Goal: Find specific page/section: Find specific page/section

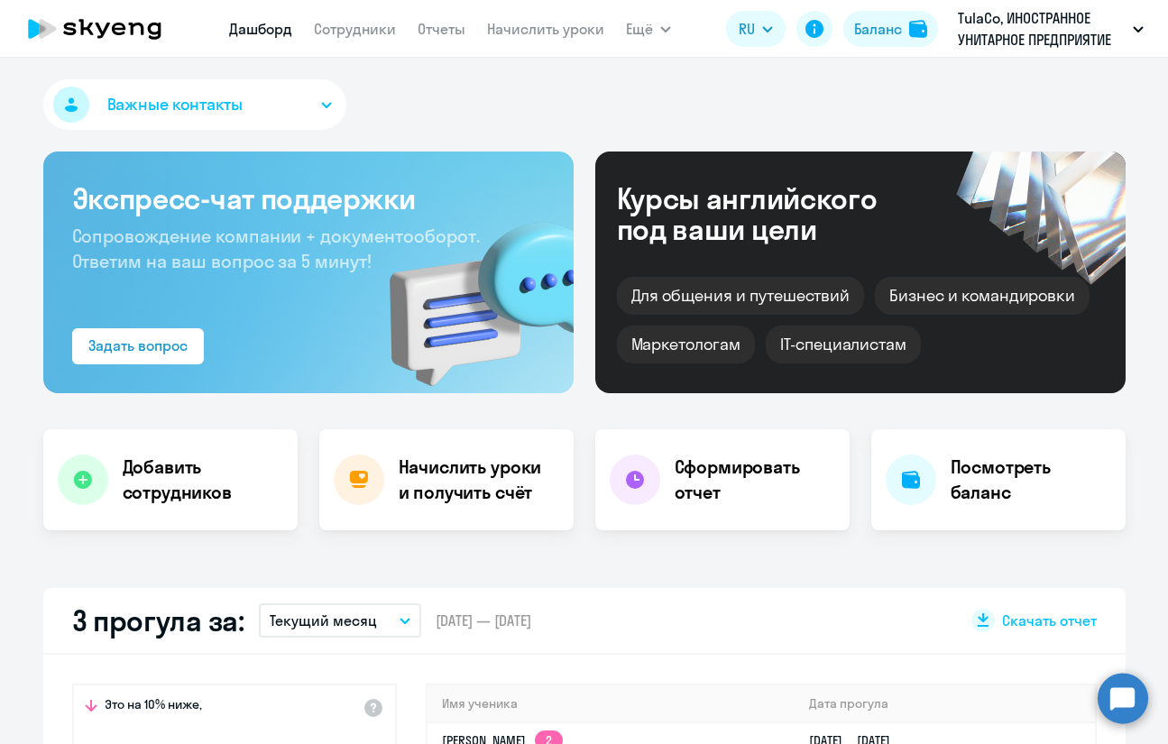
select select "30"
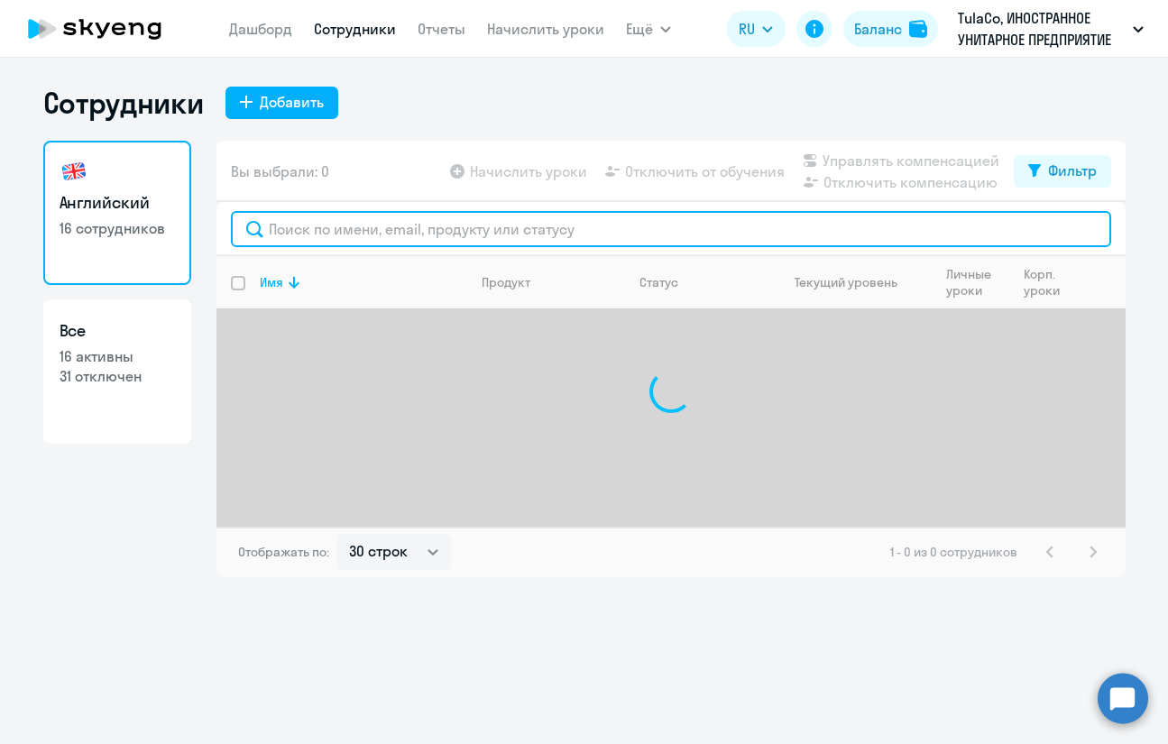
click at [397, 231] on input "text" at bounding box center [671, 229] width 880 height 36
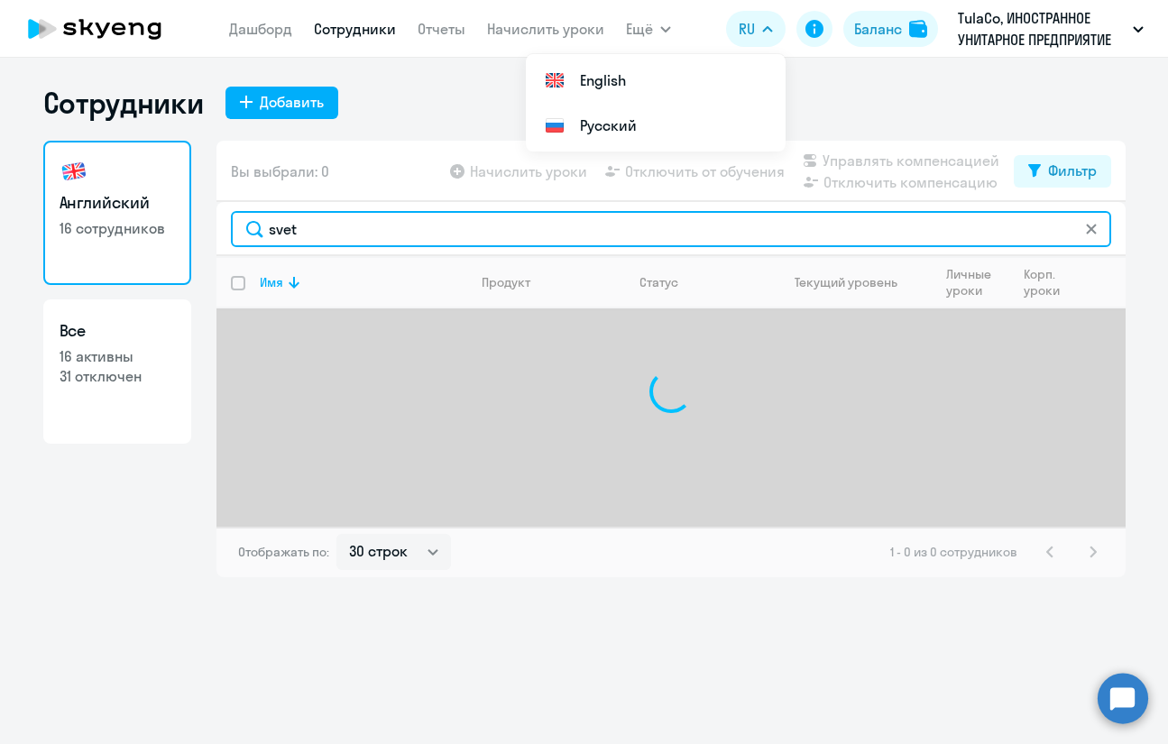
type input "svet"
click at [480, 235] on input "svet" at bounding box center [671, 229] width 880 height 36
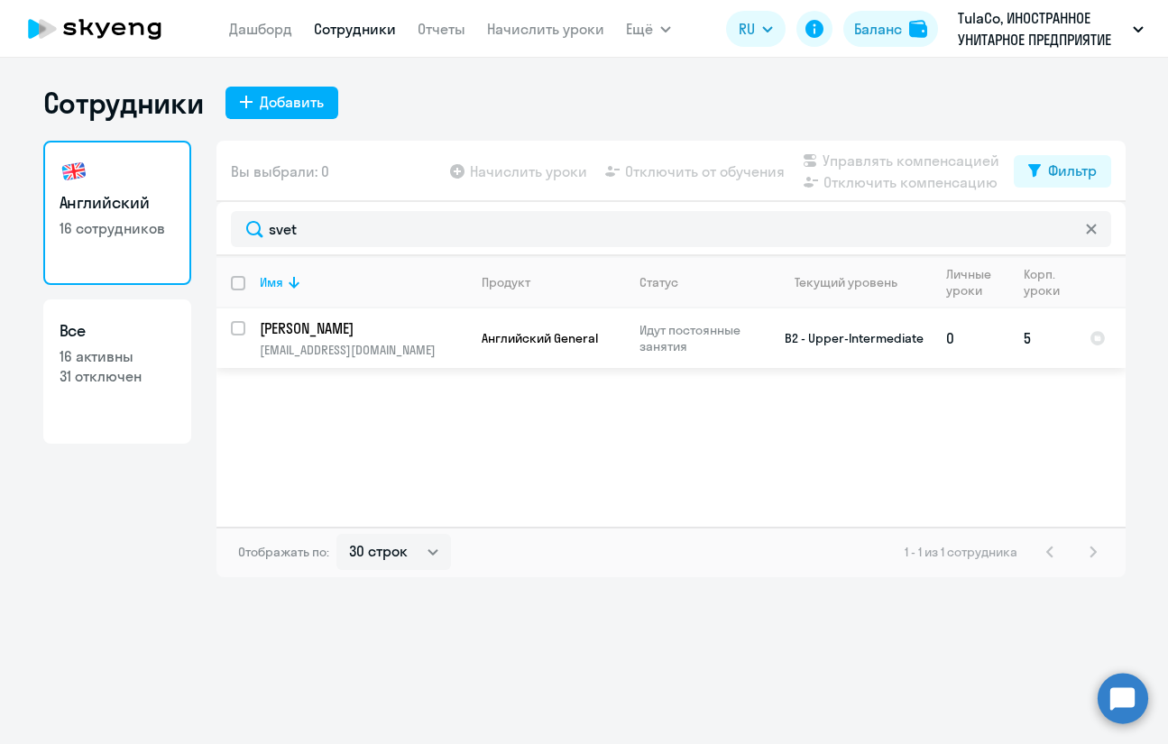
click at [356, 332] on p "[PERSON_NAME]" at bounding box center [362, 328] width 204 height 20
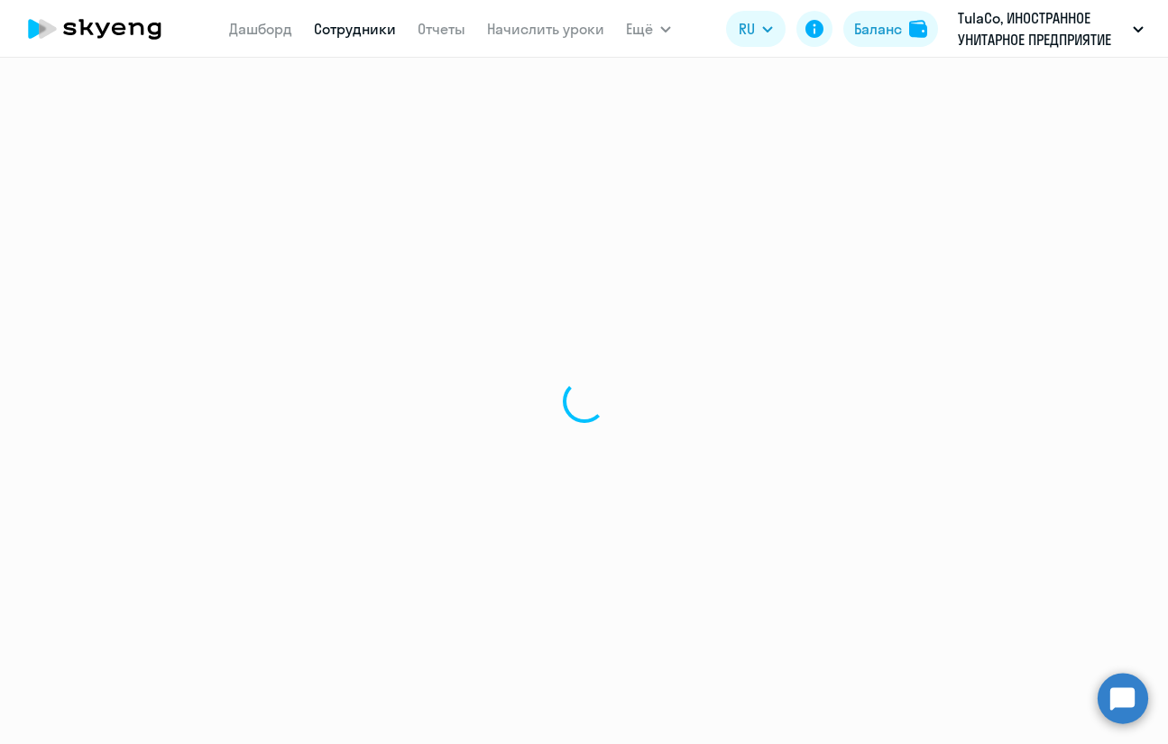
select select "english"
